Goal: Navigation & Orientation: Find specific page/section

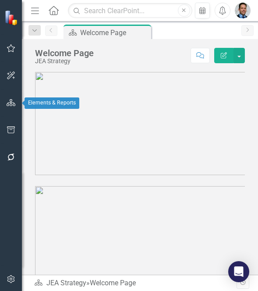
click at [15, 105] on icon "button" at bounding box center [11, 102] width 9 height 7
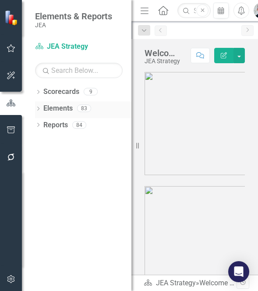
click at [48, 110] on link "Elements" at bounding box center [57, 108] width 29 height 10
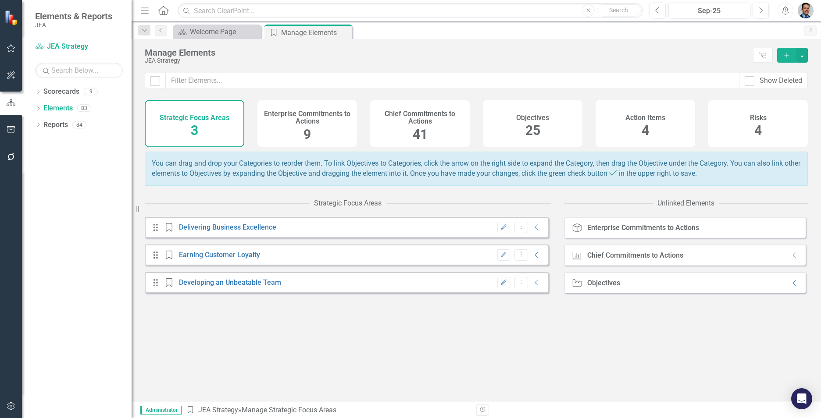
click at [258, 127] on span "25" at bounding box center [532, 130] width 15 height 15
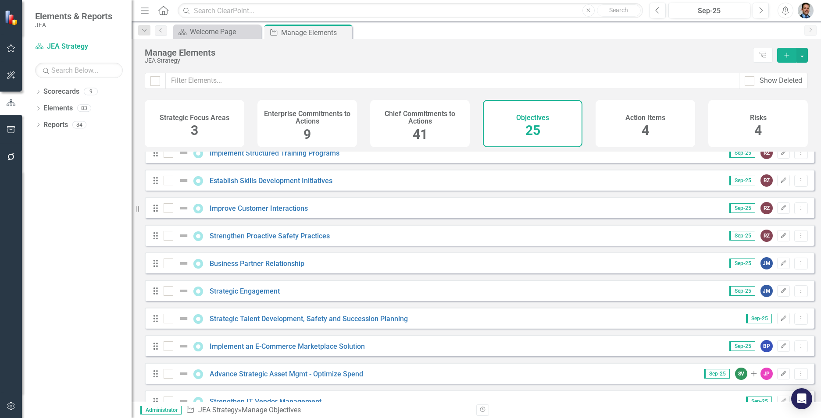
scroll to position [219, 0]
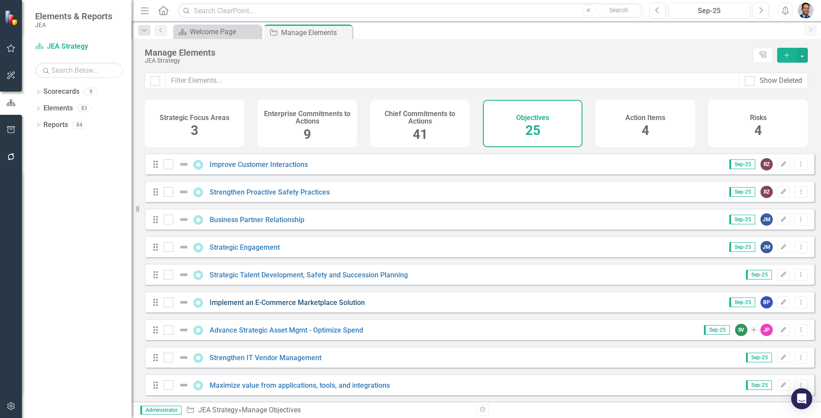
click at [258, 290] on link "Implement an E-Commerce Marketplace Solution" at bounding box center [287, 303] width 155 height 8
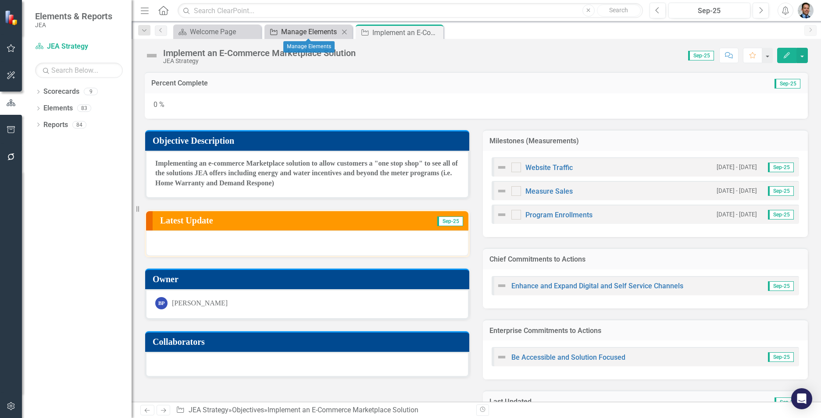
click at [258, 29] on div "Manage Elements" at bounding box center [310, 31] width 58 height 11
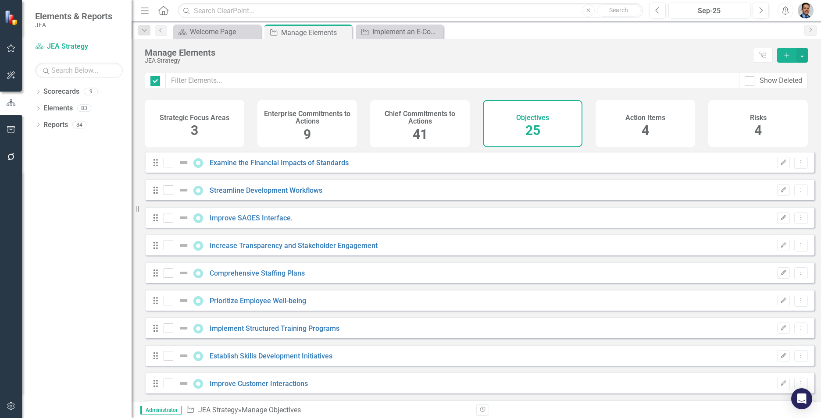
checkbox input "false"
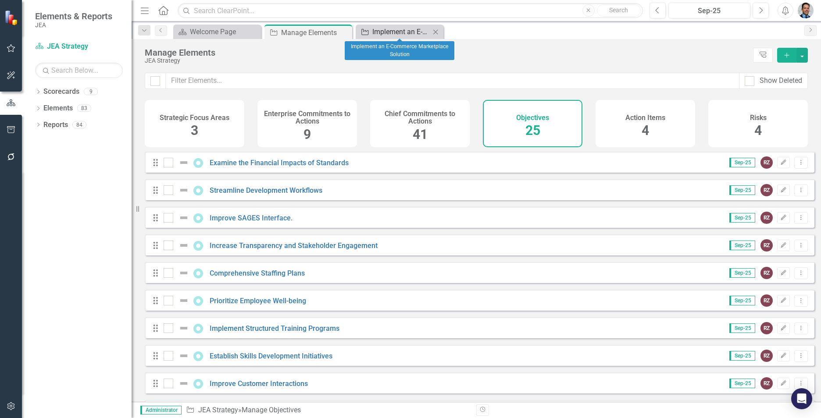
click at [258, 32] on div "Implement an E-Commerce Marketplace Solution" at bounding box center [401, 31] width 58 height 11
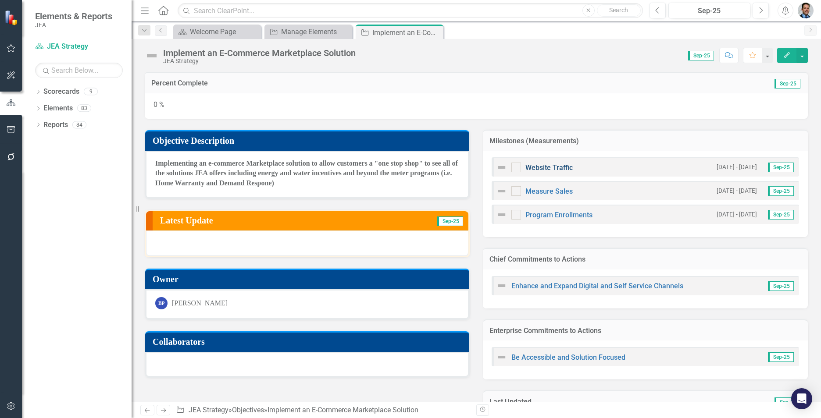
click at [258, 166] on link "Website Traffic" at bounding box center [548, 168] width 47 height 8
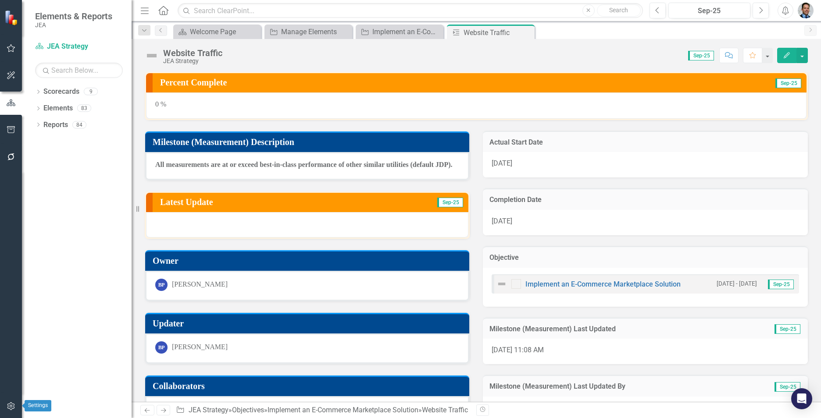
click at [10, 290] on icon "button" at bounding box center [10, 407] width 7 height 8
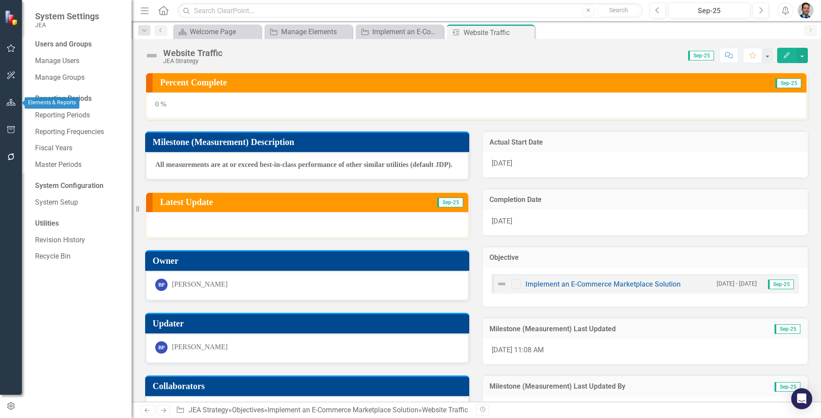
click at [14, 99] on icon "button" at bounding box center [11, 102] width 9 height 7
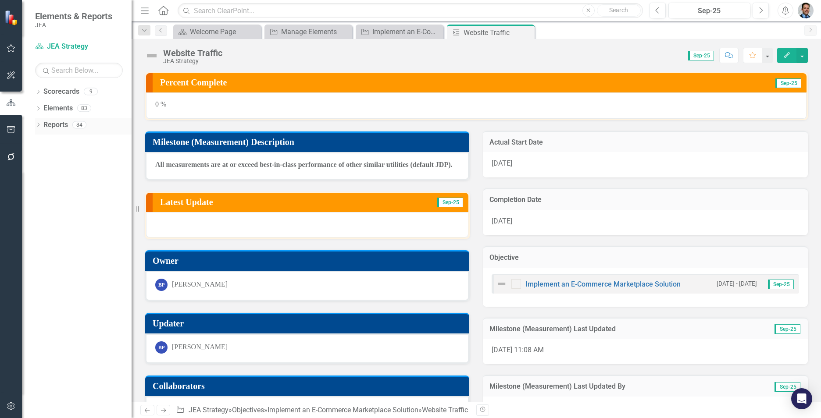
click at [43, 123] on div "Dropdown Reports 84" at bounding box center [83, 126] width 96 height 17
click at [37, 126] on icon "Dropdown" at bounding box center [38, 125] width 6 height 5
click at [68, 140] on link "Scorecard Scorecards" at bounding box center [71, 141] width 48 height 10
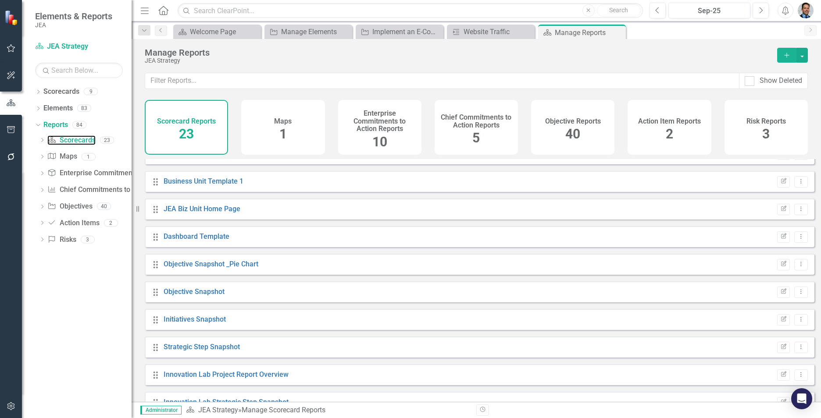
scroll to position [175, 0]
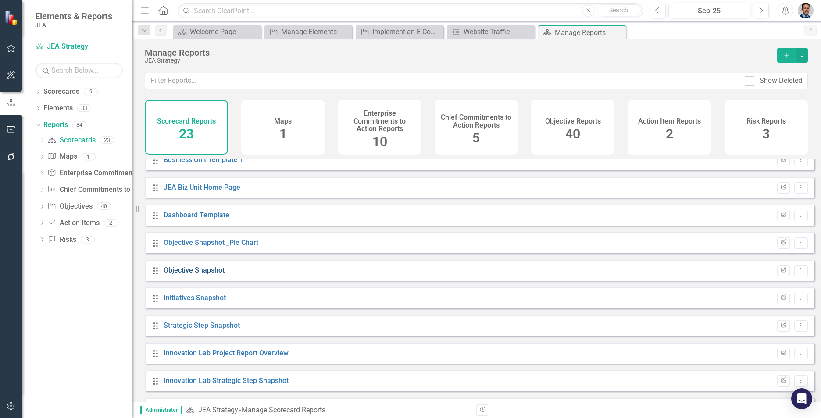
click at [187, 275] on link "Objective Snapshot" at bounding box center [194, 270] width 61 height 8
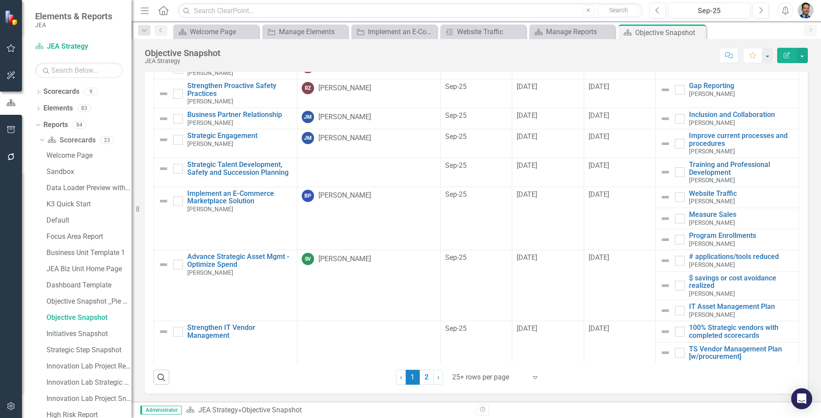
scroll to position [50, 0]
click at [211, 34] on div "Welcome Page" at bounding box center [218, 31] width 56 height 11
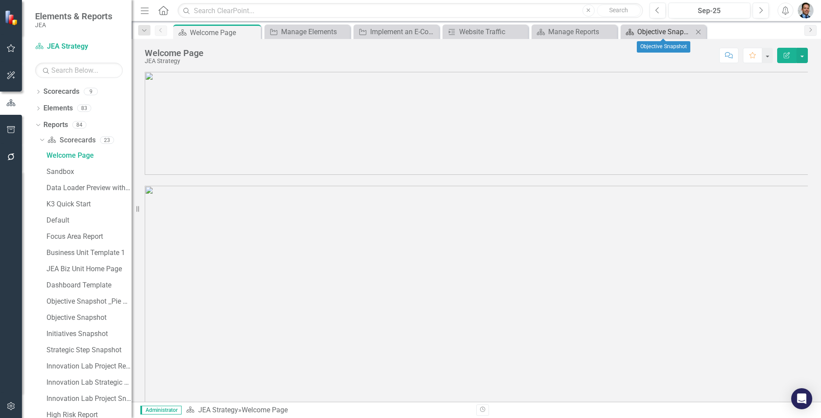
click at [258, 33] on div "Objective Snapshot" at bounding box center [665, 31] width 56 height 11
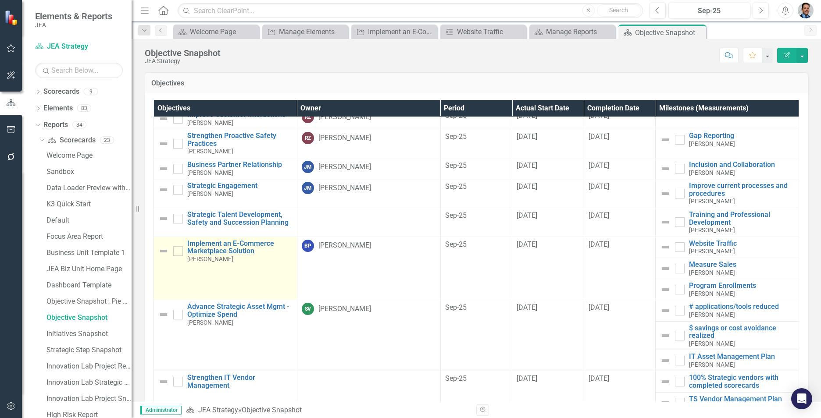
scroll to position [294, 0]
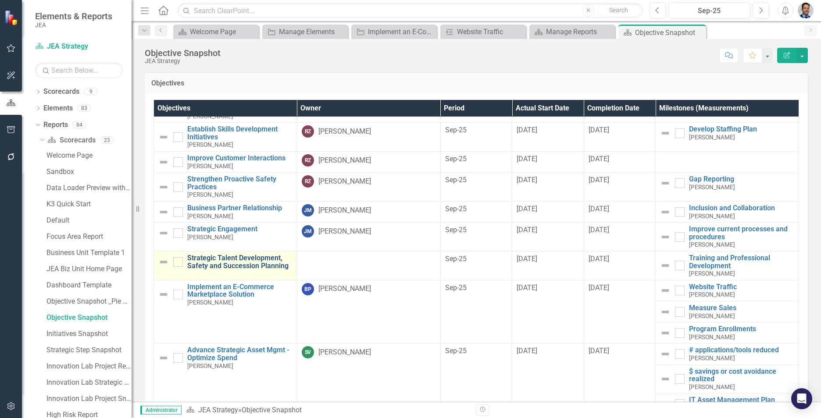
click at [223, 265] on link "Strategic Talent Development, Safety and Succession Planning" at bounding box center [239, 261] width 105 height 15
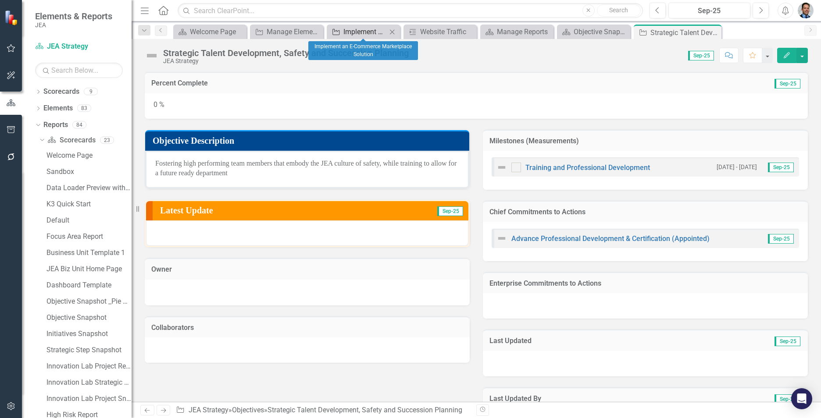
click at [258, 27] on div "Implement an E-Commerce Marketplace Solution" at bounding box center [364, 31] width 43 height 11
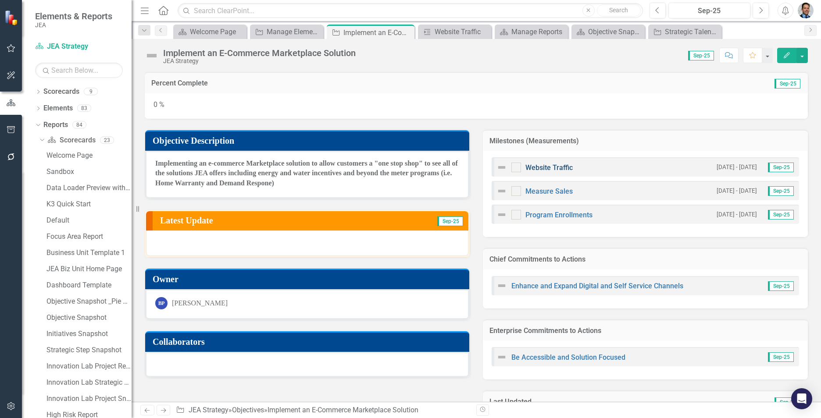
click at [258, 167] on link "Website Traffic" at bounding box center [548, 168] width 47 height 8
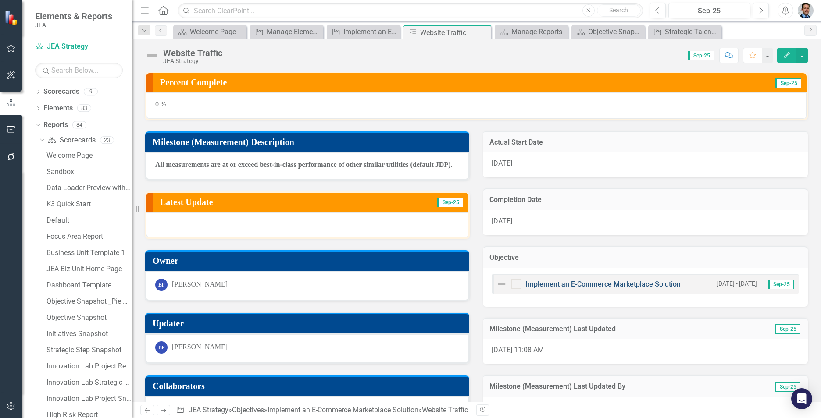
click at [258, 284] on link "Implement an E-Commerce Marketplace Solution" at bounding box center [602, 284] width 155 height 8
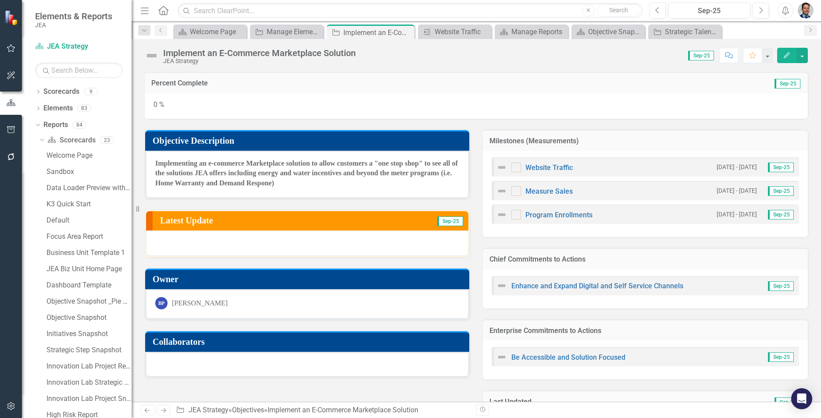
click at [242, 221] on h3 "Latest Update" at bounding box center [261, 221] width 202 height 10
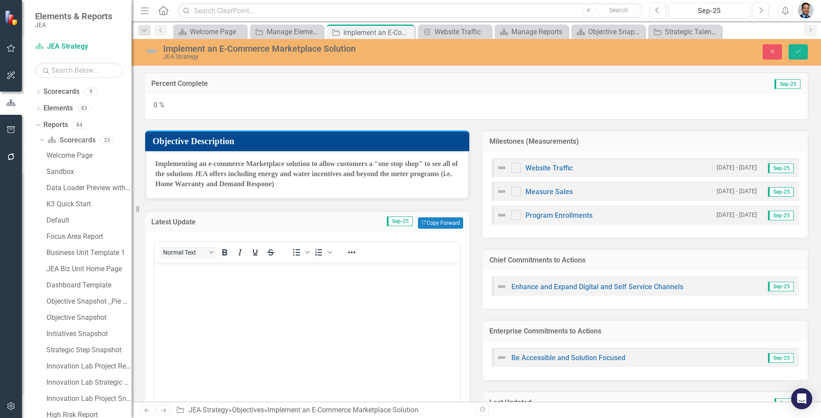
click at [229, 287] on body "Rich Text Area. Press ALT-0 for help." at bounding box center [307, 328] width 306 height 132
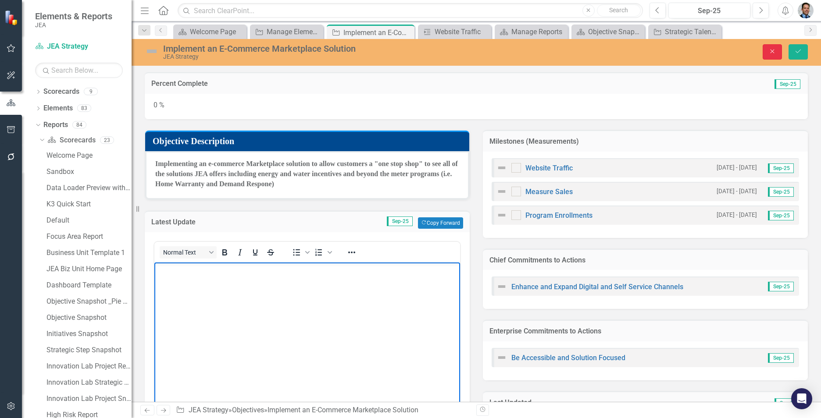
click at [258, 50] on button "Close" at bounding box center [772, 51] width 19 height 15
